Goal: Task Accomplishment & Management: Use online tool/utility

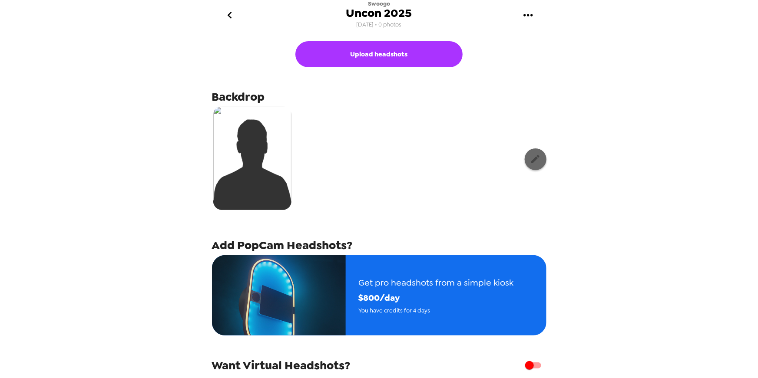
click at [531, 159] on icon "button" at bounding box center [535, 159] width 8 height 8
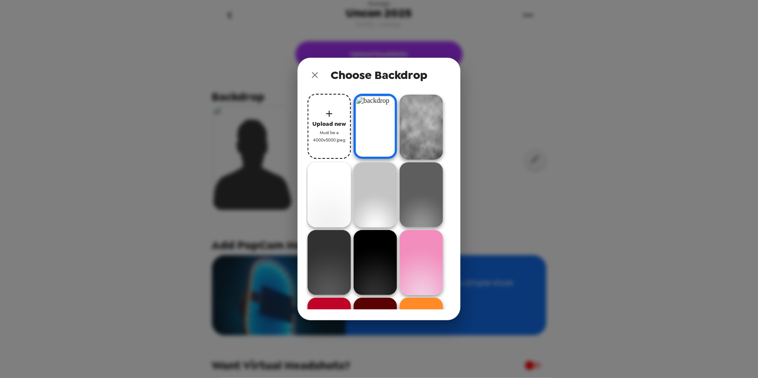
click at [367, 119] on img at bounding box center [374, 126] width 43 height 65
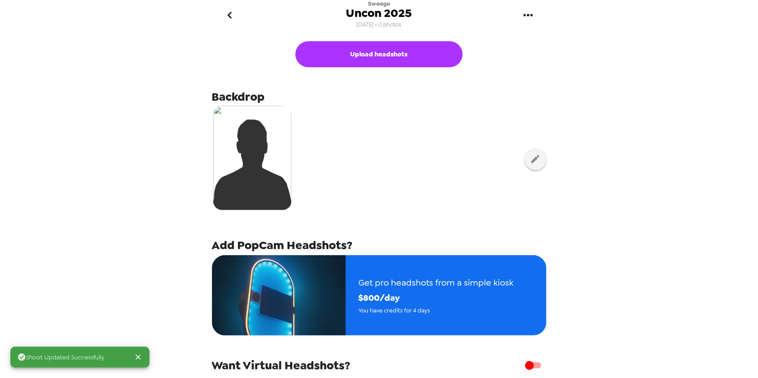
click at [257, 156] on img at bounding box center [252, 158] width 78 height 104
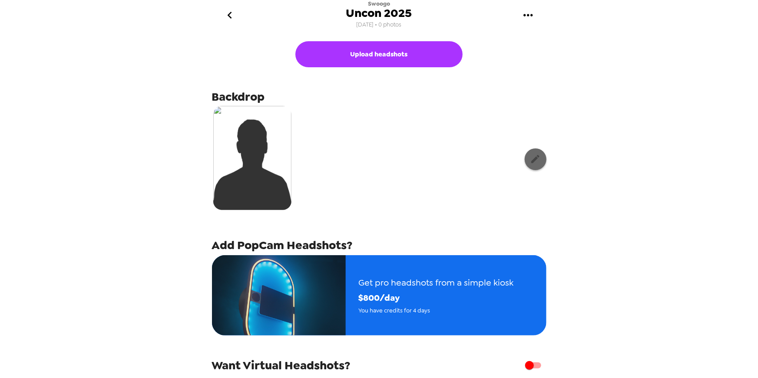
click at [530, 163] on icon "button" at bounding box center [535, 159] width 11 height 11
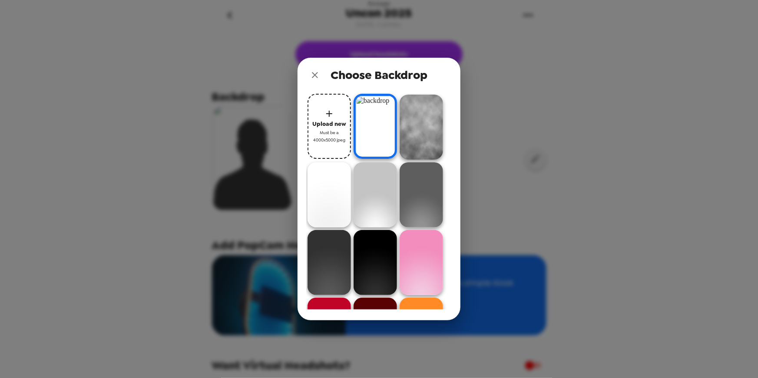
click at [326, 131] on span "Must be a 4000x5000 jpeg" at bounding box center [329, 136] width 35 height 15
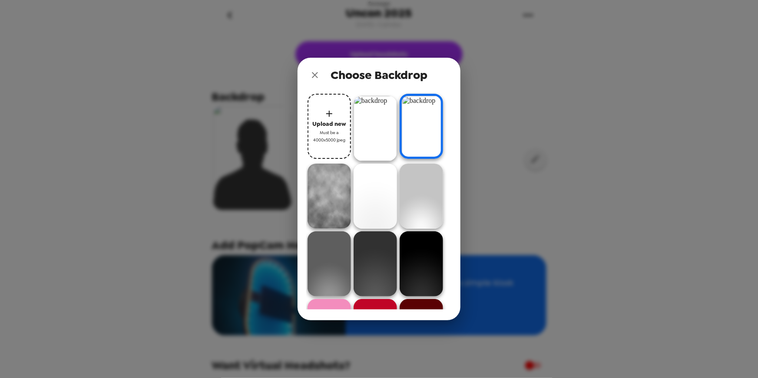
click at [317, 75] on icon "close" at bounding box center [315, 75] width 10 height 10
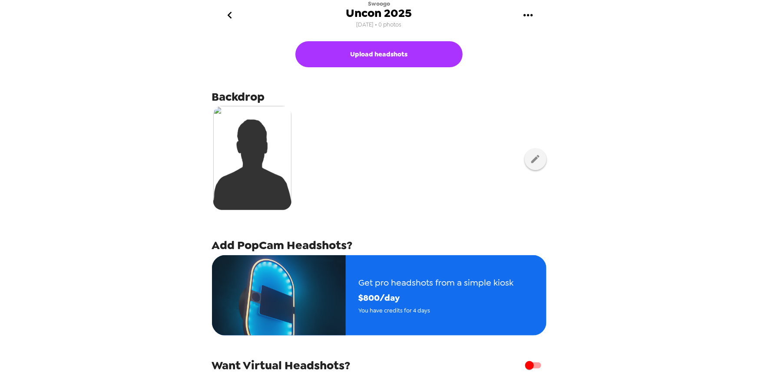
click at [274, 153] on img at bounding box center [252, 158] width 78 height 104
click at [533, 160] on icon "button" at bounding box center [535, 159] width 11 height 11
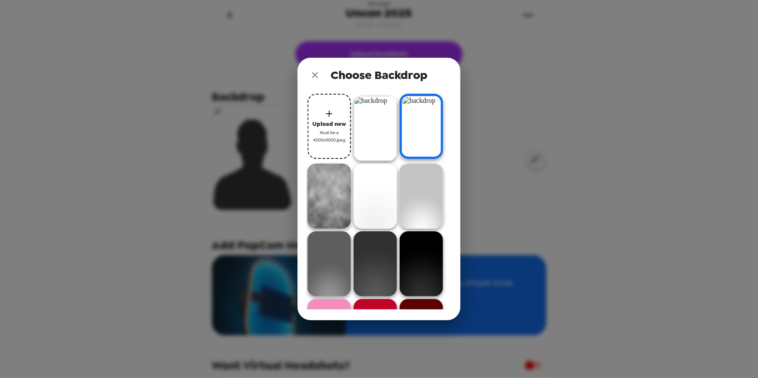
click at [364, 135] on img at bounding box center [374, 128] width 43 height 65
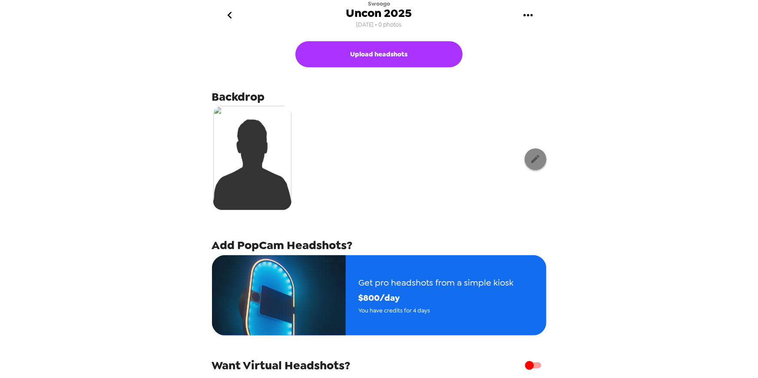
click at [532, 160] on icon "button" at bounding box center [535, 159] width 11 height 11
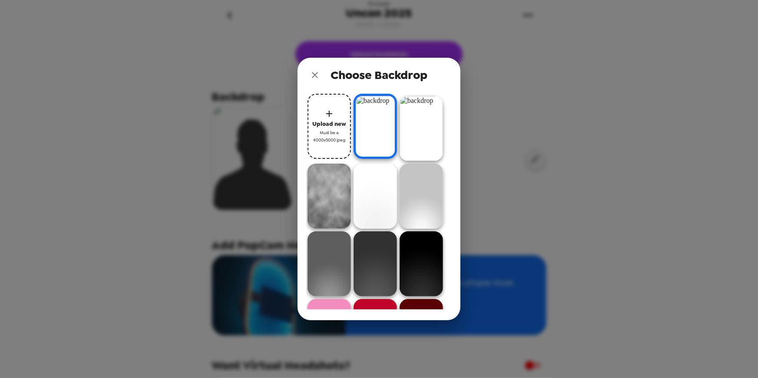
click at [510, 183] on div "Choose Backdrop Upload new Must be a 4000x5000 jpeg" at bounding box center [379, 189] width 758 height 378
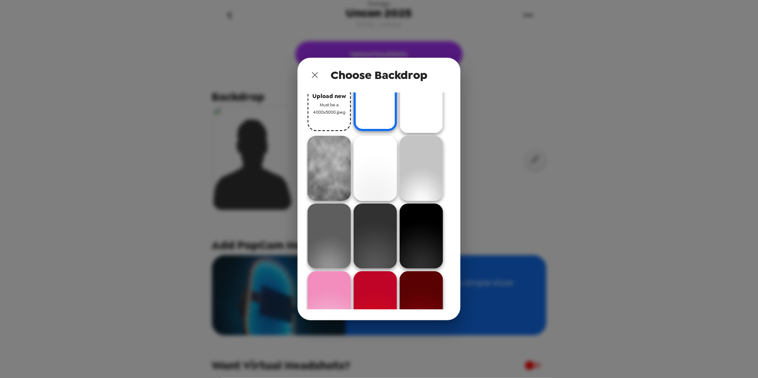
scroll to position [67, 0]
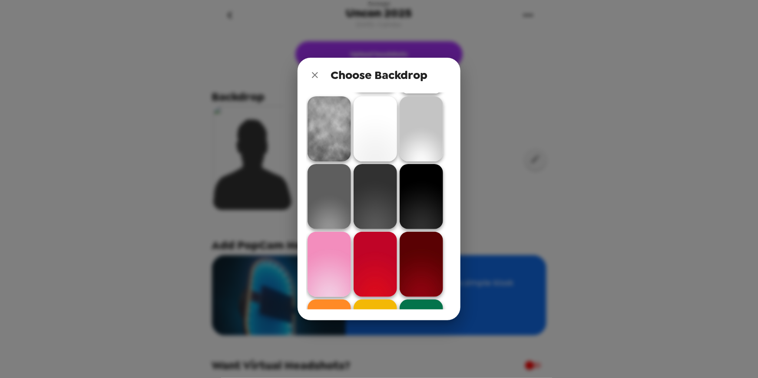
click at [316, 73] on icon "close" at bounding box center [315, 75] width 10 height 10
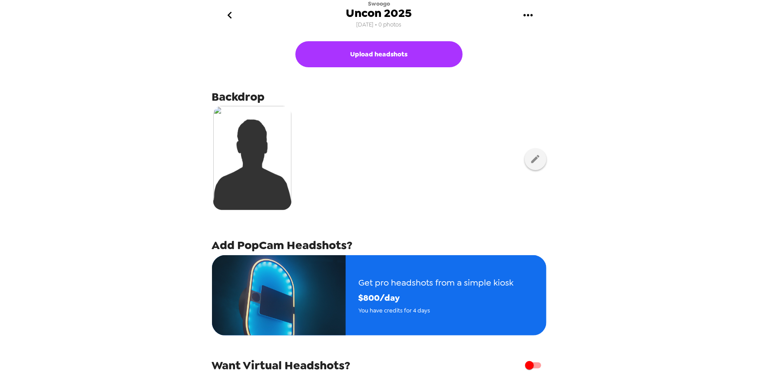
click at [394, 180] on div at bounding box center [379, 159] width 334 height 109
